Goal: Register for event/course

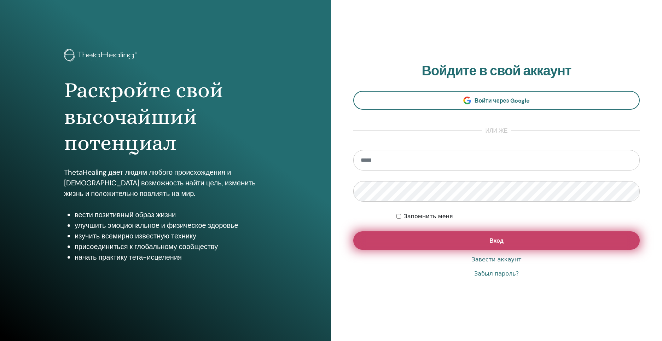
type input "**********"
click at [469, 243] on button "Вход" at bounding box center [496, 240] width 287 height 18
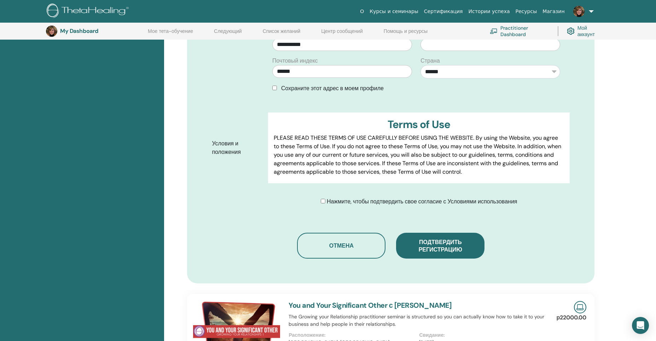
scroll to position [300, 0]
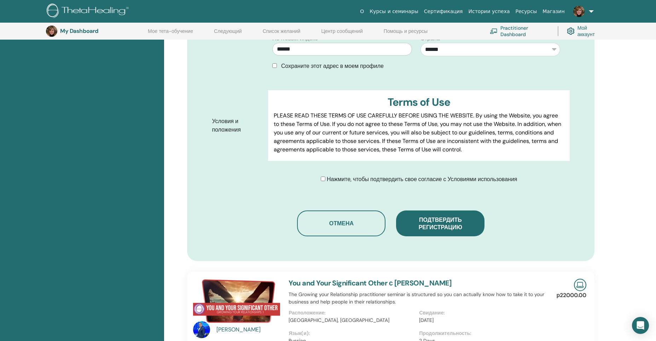
click at [328, 177] on span "Нажмите, чтобы подтвердить свое согласие с Условиями использования" at bounding box center [422, 178] width 191 height 7
click at [334, 178] on span "Нажмите, чтобы подтвердить свое согласие с Условиями использования" at bounding box center [422, 178] width 191 height 7
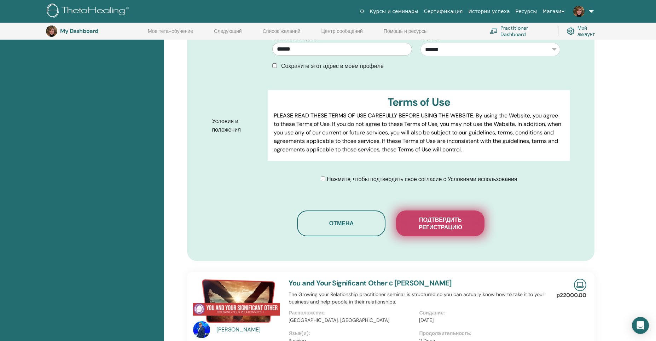
click at [431, 218] on span "Подтвердить регистрацию" at bounding box center [440, 223] width 71 height 15
